Goal: Information Seeking & Learning: Learn about a topic

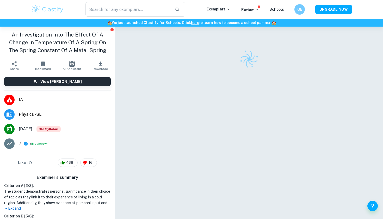
click at [28, 114] on span "Physics - SL" at bounding box center [65, 114] width 92 height 6
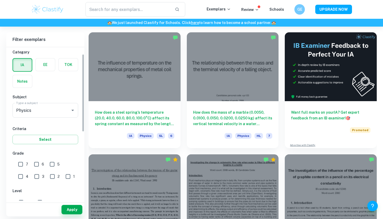
scroll to position [15, 0]
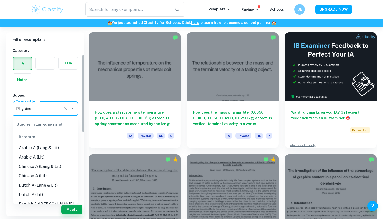
click at [38, 108] on input "Physics" at bounding box center [38, 109] width 46 height 10
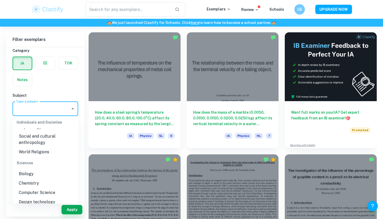
scroll to position [0, 0]
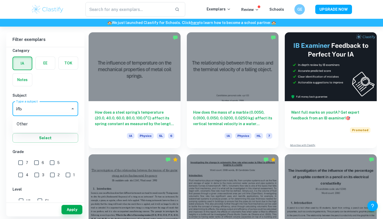
type input "И"
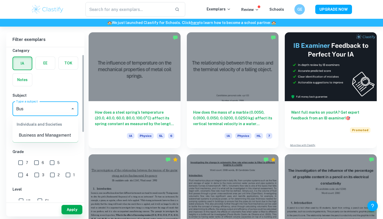
click at [17, 135] on li "Business and Management" at bounding box center [46, 135] width 66 height 9
type input "Business and Management"
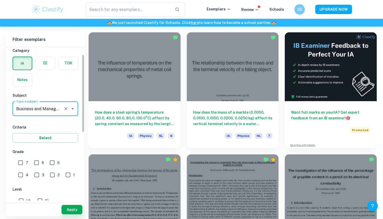
click at [22, 165] on input "7" at bounding box center [20, 162] width 10 height 10
checkbox input "true"
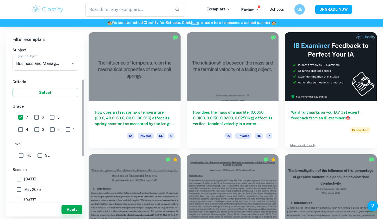
scroll to position [63, 0]
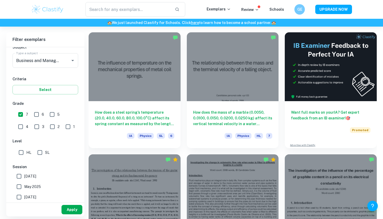
click at [68, 209] on button "Apply" at bounding box center [71, 209] width 21 height 9
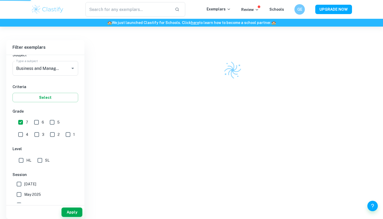
scroll to position [133, 0]
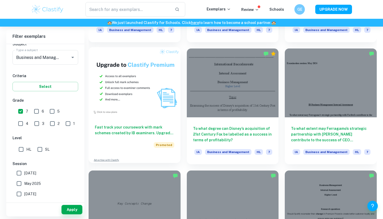
scroll to position [371, 0]
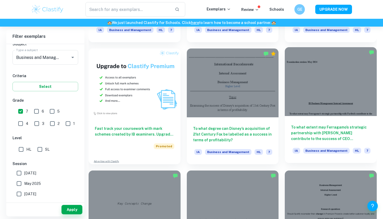
click at [310, 118] on div "To what extent may Ferragamo’s strategic partnership with Farfetch contribute t…" at bounding box center [331, 139] width 92 height 47
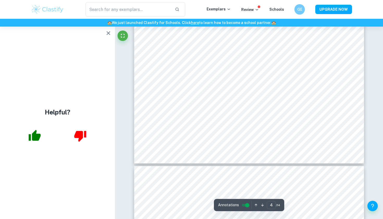
scroll to position [1141, 0]
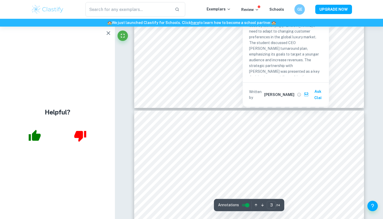
type input "4"
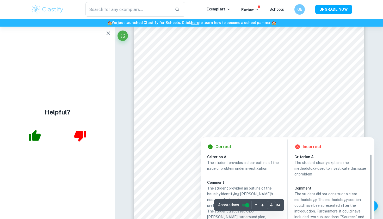
scroll to position [1048, 0]
